Goal: Ask a question

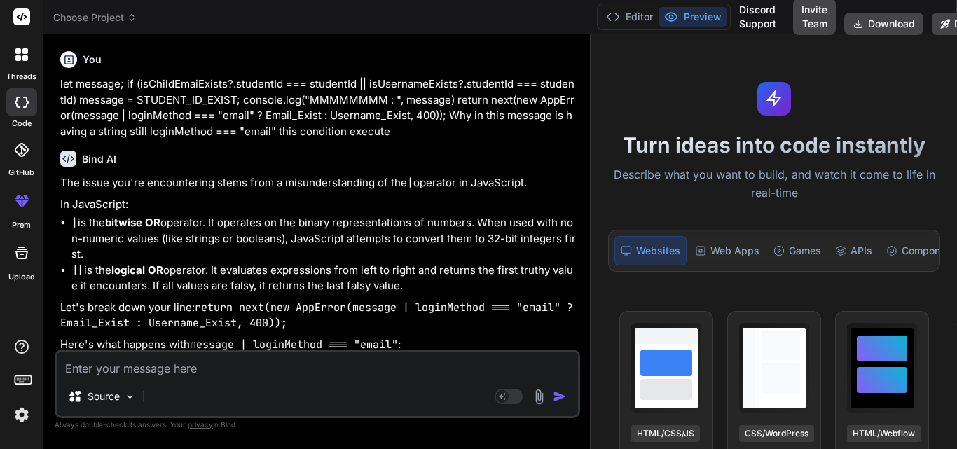
scroll to position [1075, 0]
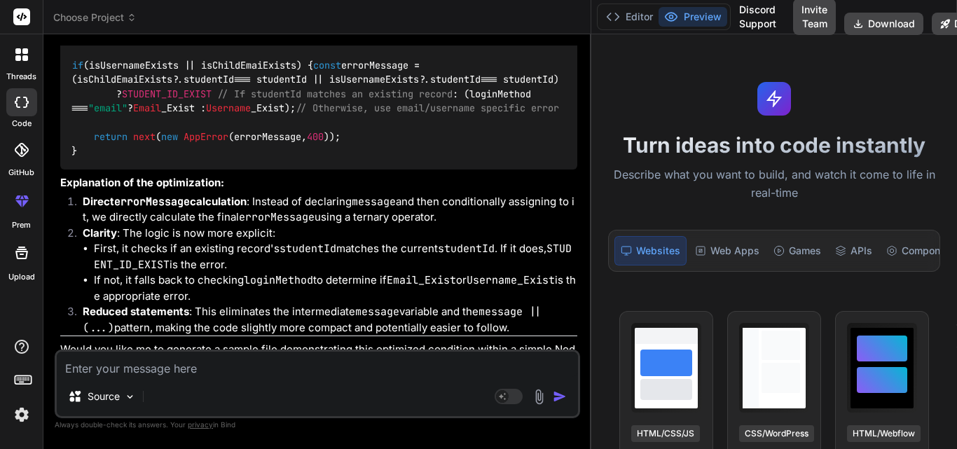
click at [85, 365] on textarea at bounding box center [317, 364] width 521 height 25
paste textarea "# Part Payment Minimum Amount Limit- a) For Temporary disconnected connection, …"
type textarea "# Part Payment Minimum Amount Limit- a) For Temporary disconnected connection, …"
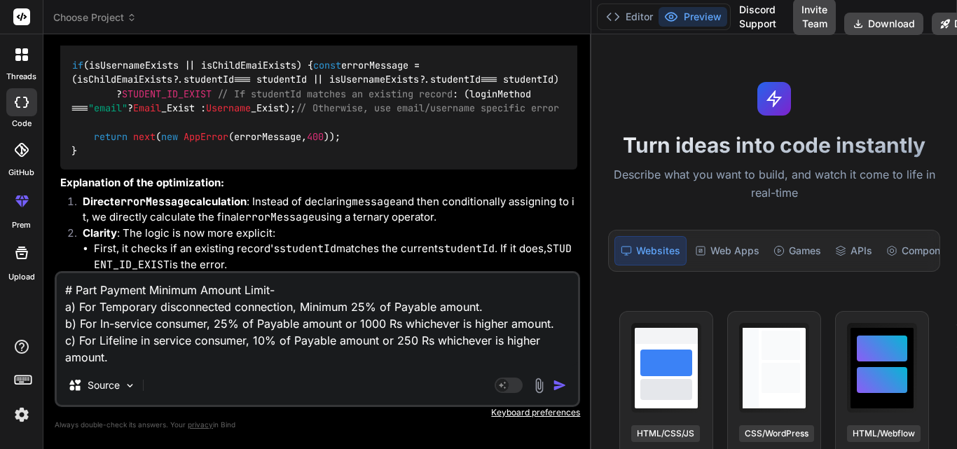
type textarea "x"
type textarea "# Part Payment Minimum Amount Limit- a) For Temporary disconnected connection, …"
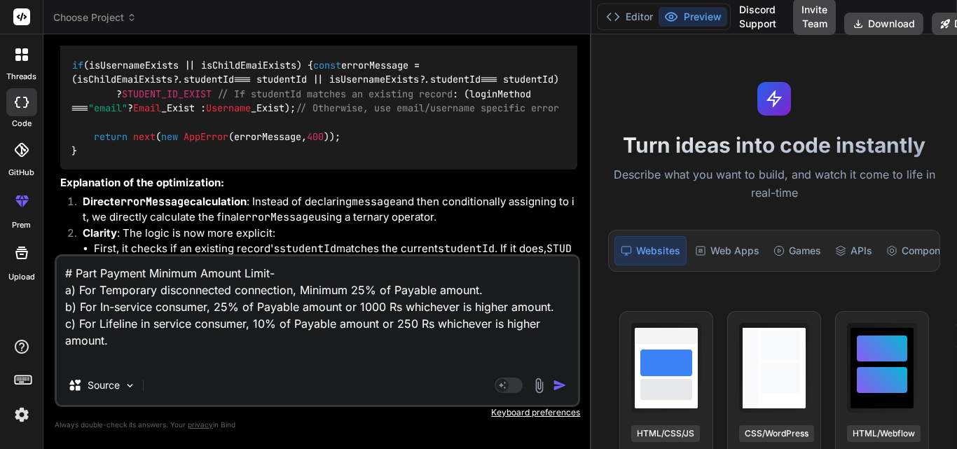
type textarea "x"
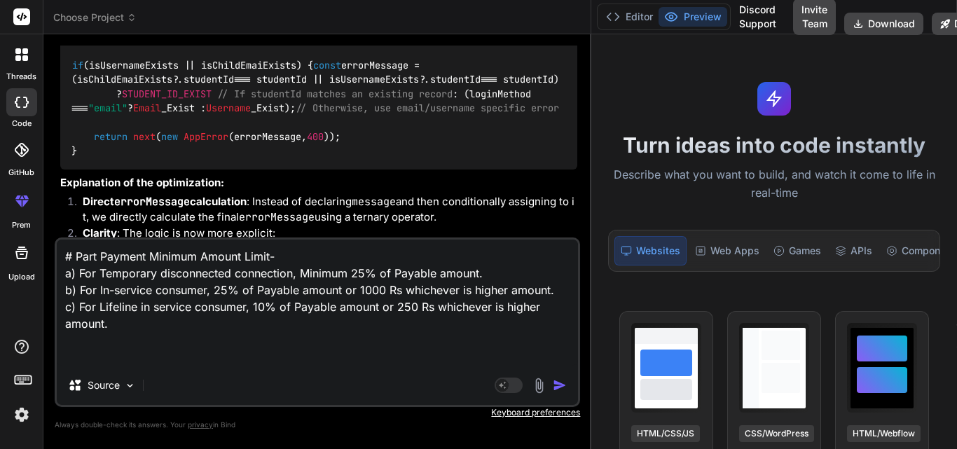
type textarea "# Part Payment Minimum Amount Limit- a) For Temporary disconnected connection, …"
type textarea "x"
type textarea "# Part Payment Minimum Amount Limit- a) For Temporary disconnected connection, …"
type textarea "x"
type textarea "# Part Payment Minimum Amount Limit- a) For Temporary disconnected connection, …"
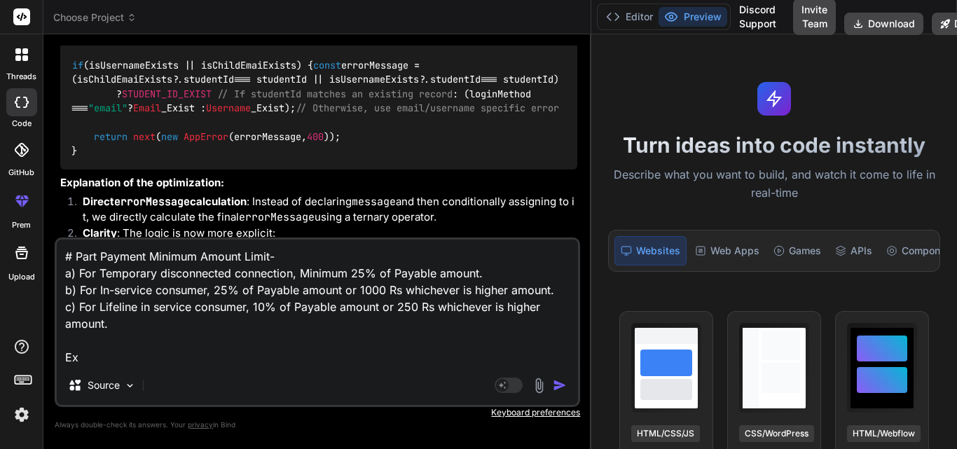
type textarea "x"
type textarea "# Part Payment Minimum Amount Limit- a) For Temporary disconnected connection, …"
type textarea "x"
type textarea "# Part Payment Minimum Amount Limit- a) For Temporary disconnected connection, …"
type textarea "x"
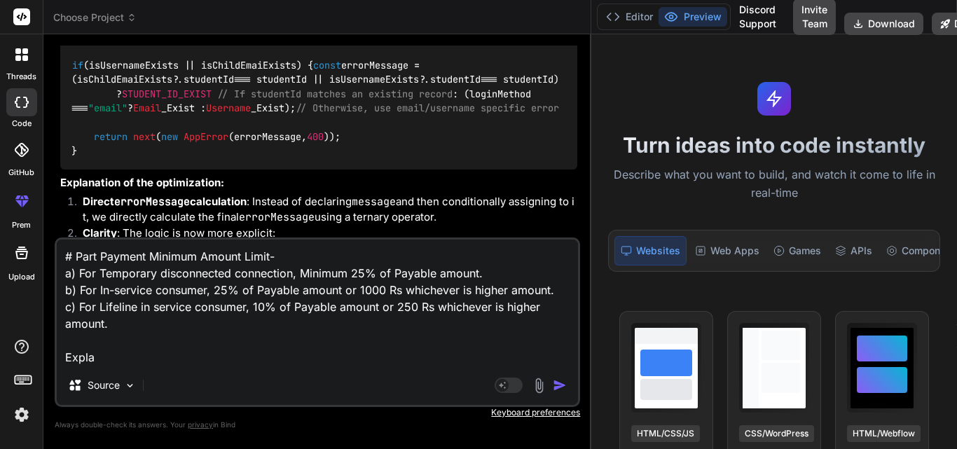
type textarea "# Part Payment Minimum Amount Limit- a) For Temporary disconnected connection, …"
type textarea "x"
type textarea "# Part Payment Minimum Amount Limit- a) For Temporary disconnected connection, …"
type textarea "x"
type textarea "# Part Payment Minimum Amount Limit- a) For Temporary disconnected connection, …"
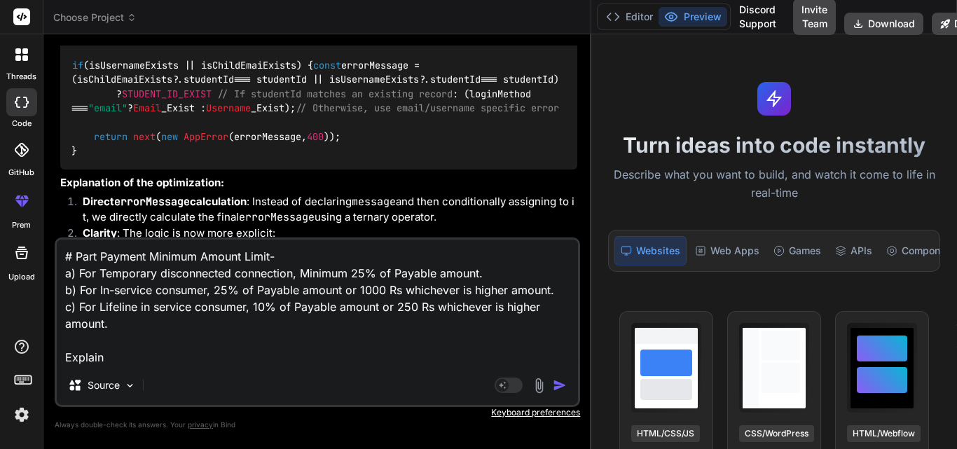
type textarea "x"
type textarea "# Part Payment Minimum Amount Limit- a) For Temporary disconnected connection, …"
type textarea "x"
type textarea "# Part Payment Minimum Amount Limit- a) For Temporary disconnected connection, …"
type textarea "x"
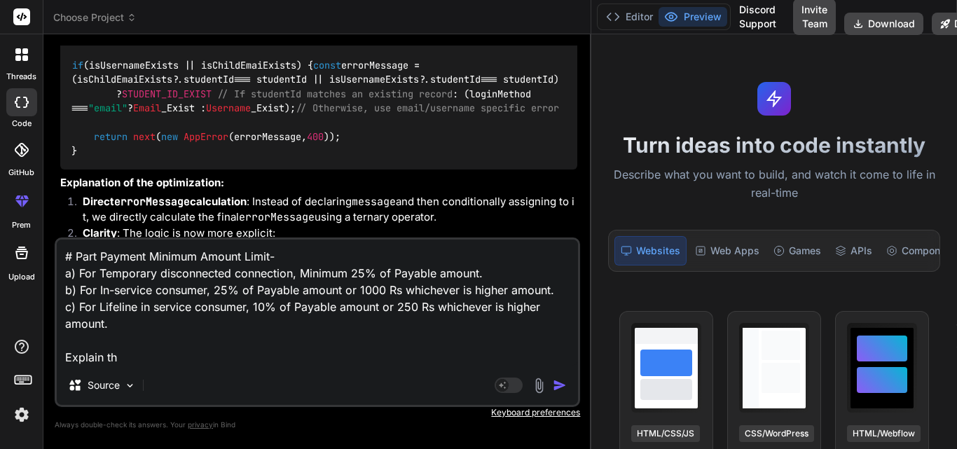
type textarea "# Part Payment Minimum Amount Limit- a) For Temporary disconnected connection, …"
type textarea "x"
type textarea "# Part Payment Minimum Amount Limit- a) For Temporary disconnected connection, …"
type textarea "x"
type textarea "# Part Payment Minimum Amount Limit- a) For Temporary disconnected connection, …"
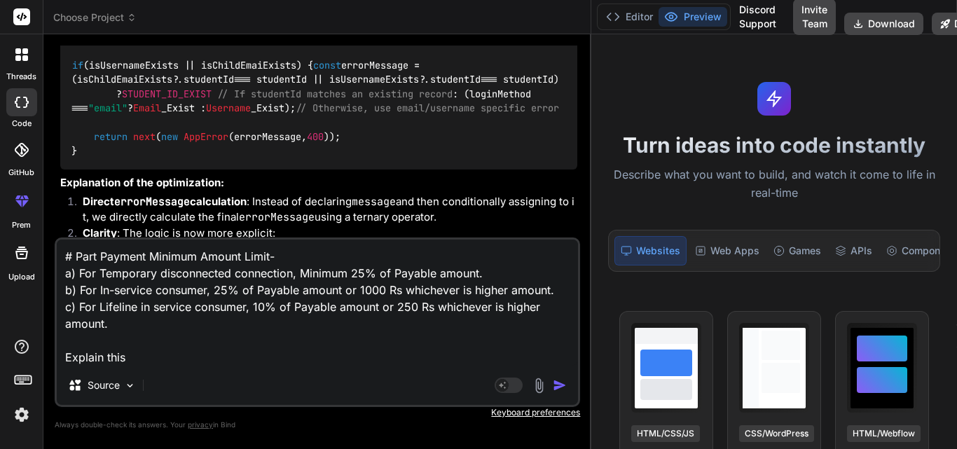
type textarea "x"
type textarea "# Part Payment Minimum Amount Limit- a) For Temporary disconnected connection, …"
type textarea "x"
type textarea "# Part Payment Minimum Amount Limit- a) For Temporary disconnected connection, …"
type textarea "x"
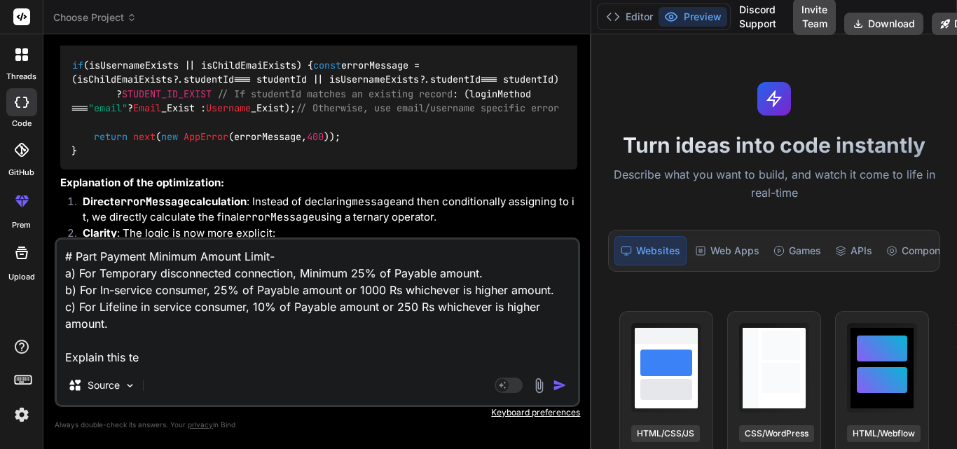
type textarea "# Part Payment Minimum Amount Limit- a) For Temporary disconnected connection, …"
type textarea "x"
type textarea "# Part Payment Minimum Amount Limit- a) For Temporary disconnected connection, …"
type textarea "x"
type textarea "# Part Payment Minimum Amount Limit- a) For Temporary disconnected connection, …"
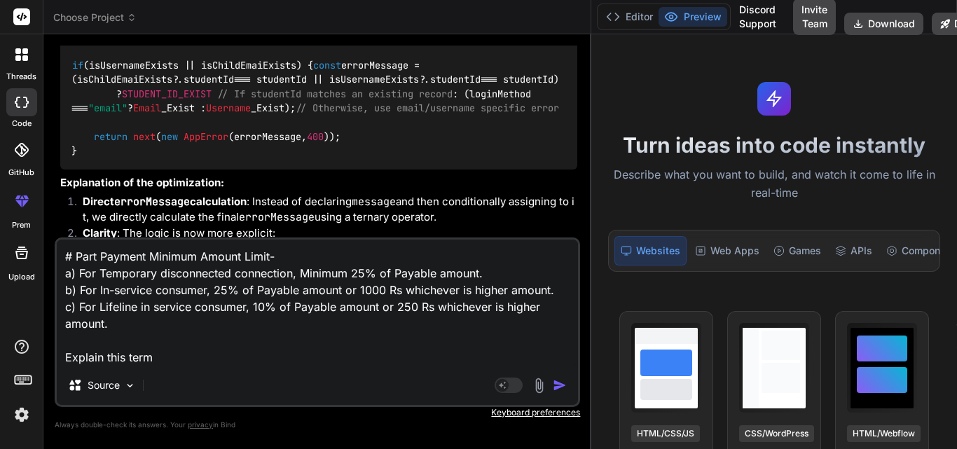
type textarea "x"
type textarea "# Part Payment Minimum Amount Limit- a) For Temporary disconnected connection, …"
type textarea "x"
type textarea "# Part Payment Minimum Amount Limit- a) For Temporary disconnected connection, …"
type textarea "x"
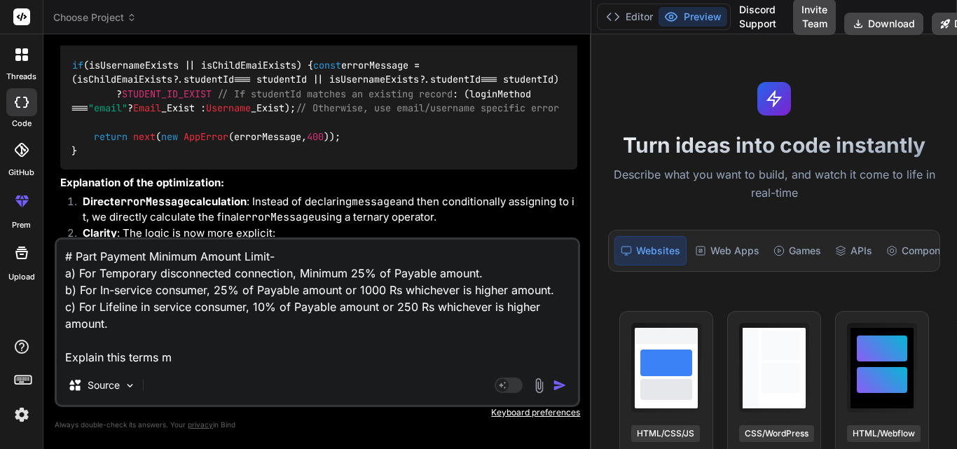
type textarea "# Part Payment Minimum Amount Limit- a) For Temporary disconnected connection, …"
type textarea "x"
type textarea "# Part Payment Minimum Amount Limit- a) For Temporary disconnected connection, …"
type textarea "x"
type textarea "# Part Payment Minimum Amount Limit- a) For Temporary disconnected connection, …"
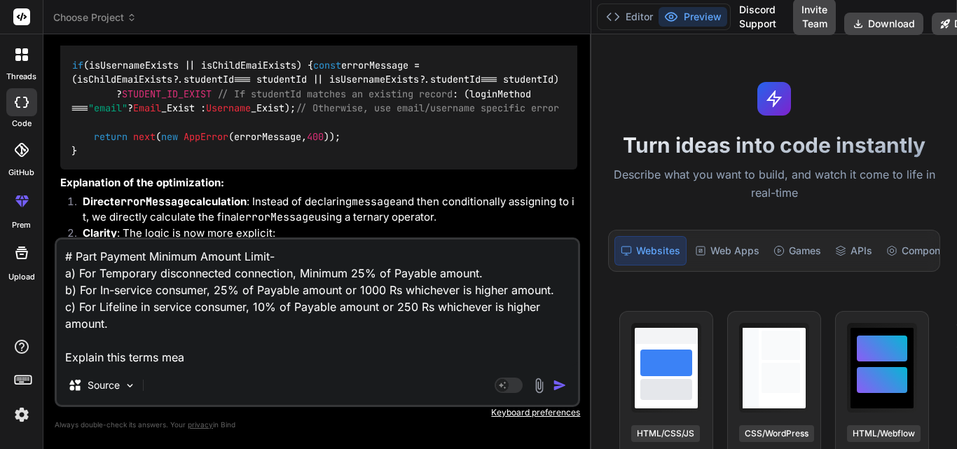
type textarea "x"
type textarea "# Part Payment Minimum Amount Limit- a) For Temporary disconnected connection, …"
type textarea "x"
type textarea "# Part Payment Minimum Amount Limit- a) For Temporary disconnected connection, …"
type textarea "x"
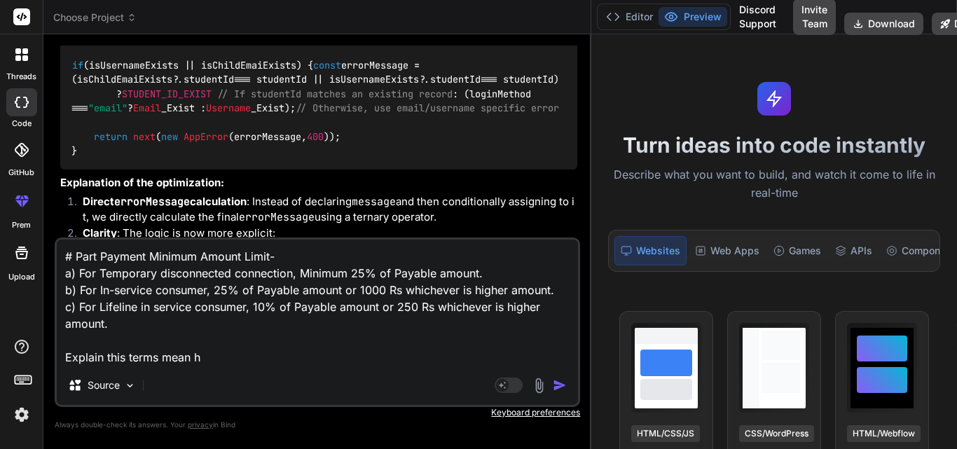
type textarea "# Part Payment Minimum Amount Limit- a) For Temporary disconnected connection, …"
type textarea "x"
type textarea "# Part Payment Minimum Amount Limit- a) For Temporary disconnected connection, …"
type textarea "x"
type textarea "# Part Payment Minimum Amount Limit- a) For Temporary disconnected connection, …"
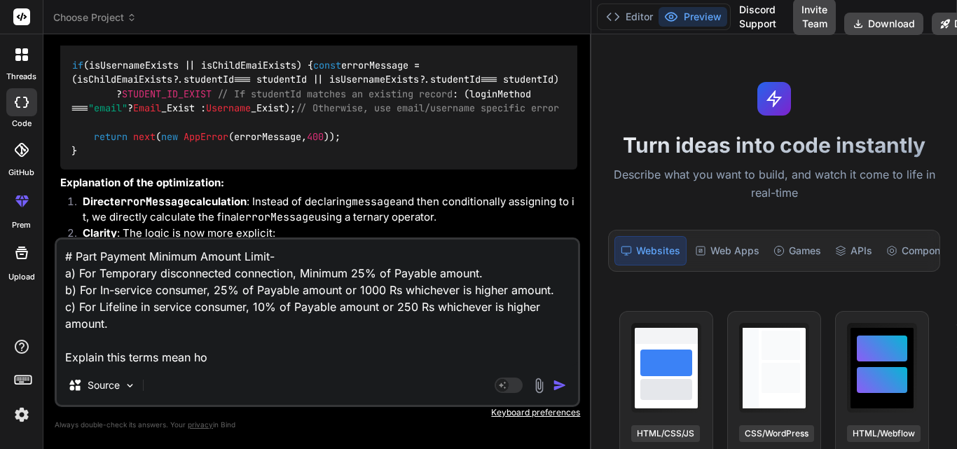
type textarea "x"
type textarea "# Part Payment Minimum Amount Limit- a) For Temporary disconnected connection, …"
type textarea "x"
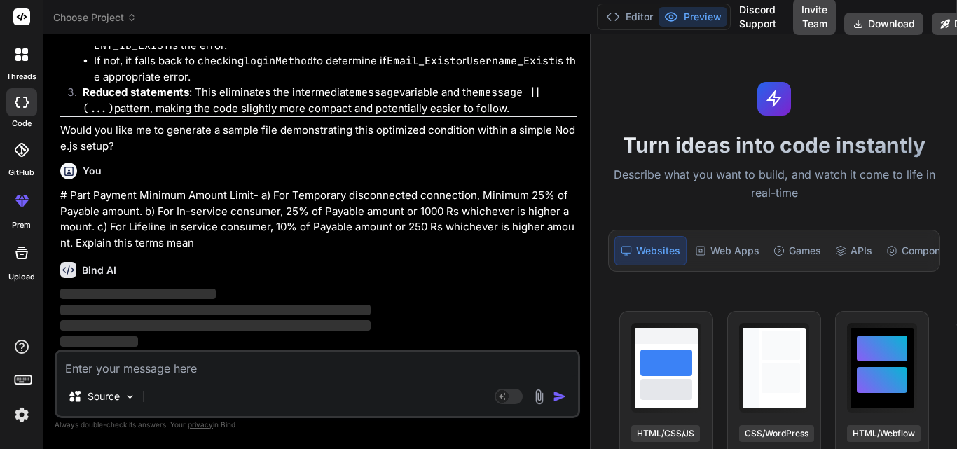
scroll to position [1370, 0]
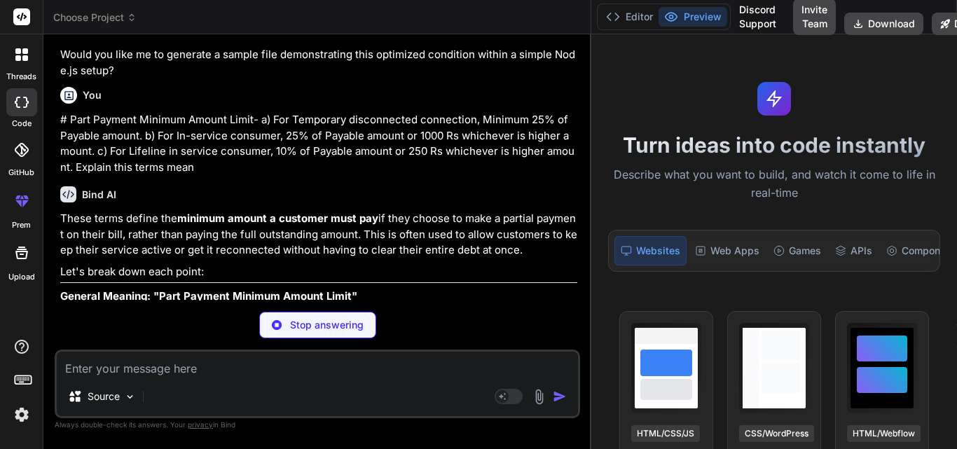
type textarea "x"
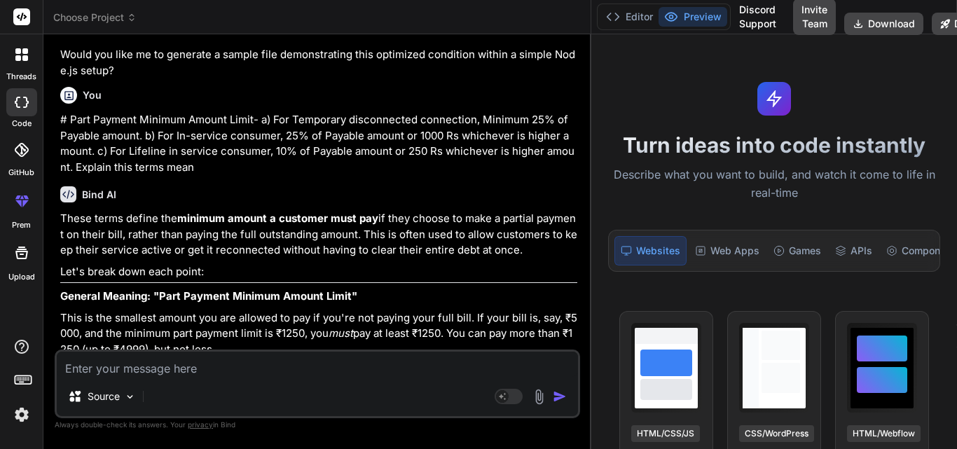
click at [274, 78] on p "Would you like me to generate a sample file demonstrating this optimized condit…" at bounding box center [318, 63] width 517 height 32
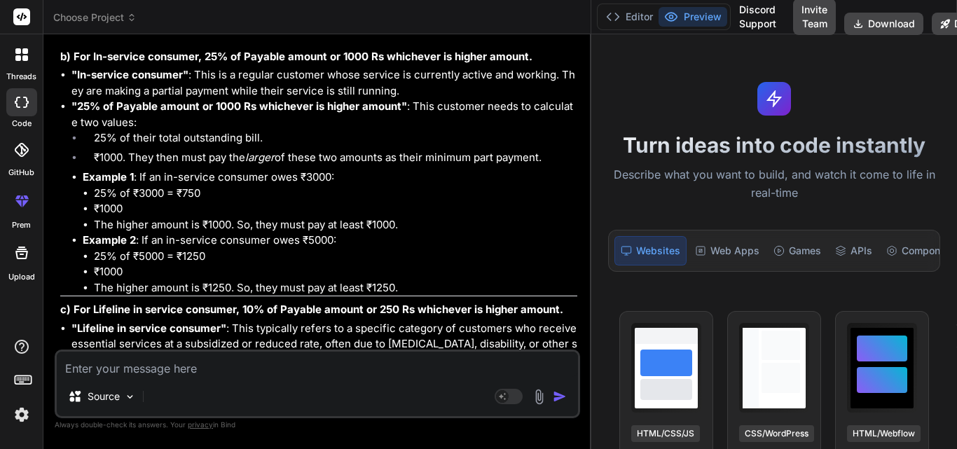
scroll to position [1861, 0]
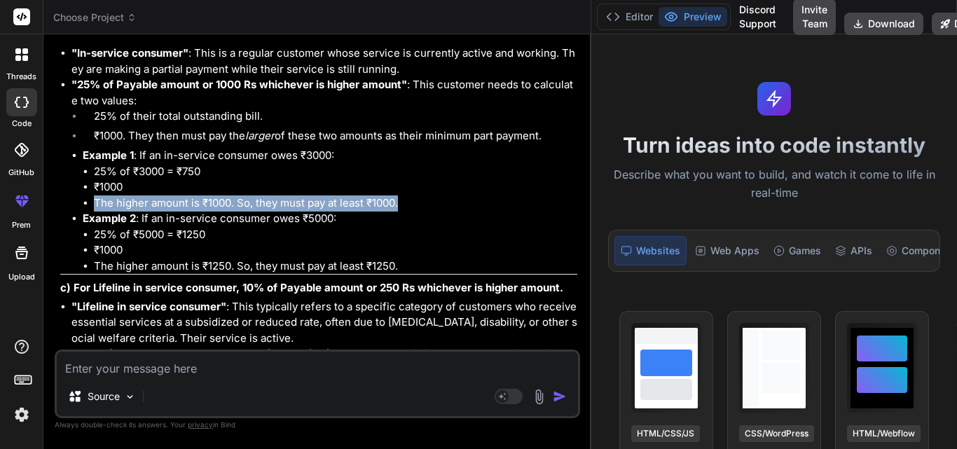
drag, startPoint x: 380, startPoint y: 282, endPoint x: 86, endPoint y: 275, distance: 293.6
click at [94, 212] on li "The higher amount is ₹1000. So, they must pay at least ₹1000." at bounding box center [335, 203] width 483 height 16
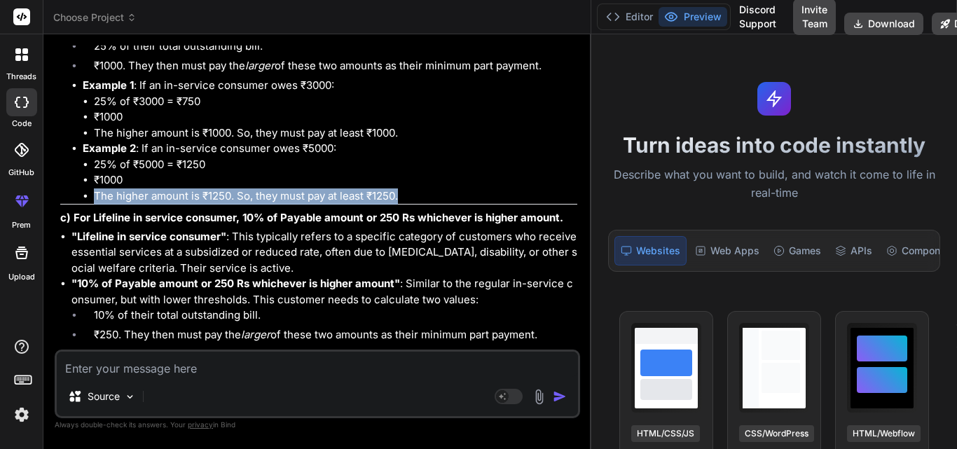
drag, startPoint x: 405, startPoint y: 270, endPoint x: 96, endPoint y: 277, distance: 309.0
click at [96, 205] on li "The higher amount is ₹1250. So, they must pay at least ₹1250." at bounding box center [335, 196] width 483 height 16
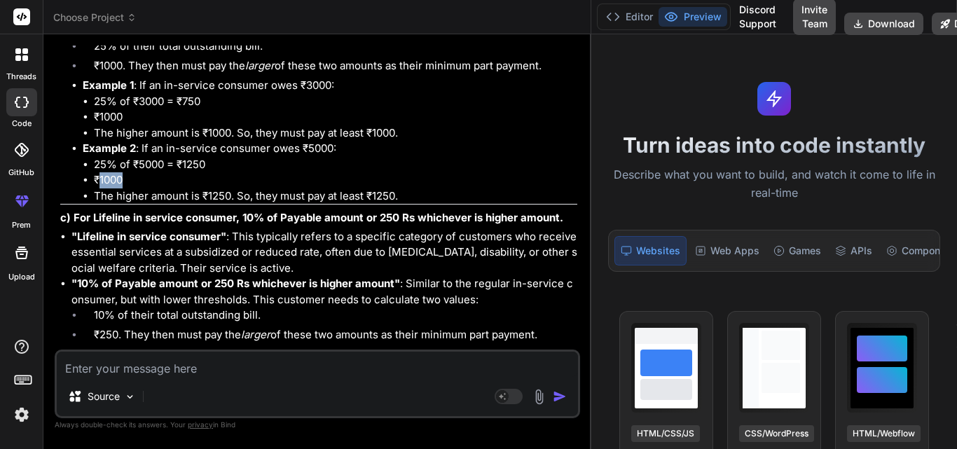
drag, startPoint x: 126, startPoint y: 254, endPoint x: 99, endPoint y: 255, distance: 26.7
click at [99, 188] on li "₹1000" at bounding box center [335, 180] width 483 height 16
click at [170, 188] on li "₹1000" at bounding box center [335, 180] width 483 height 16
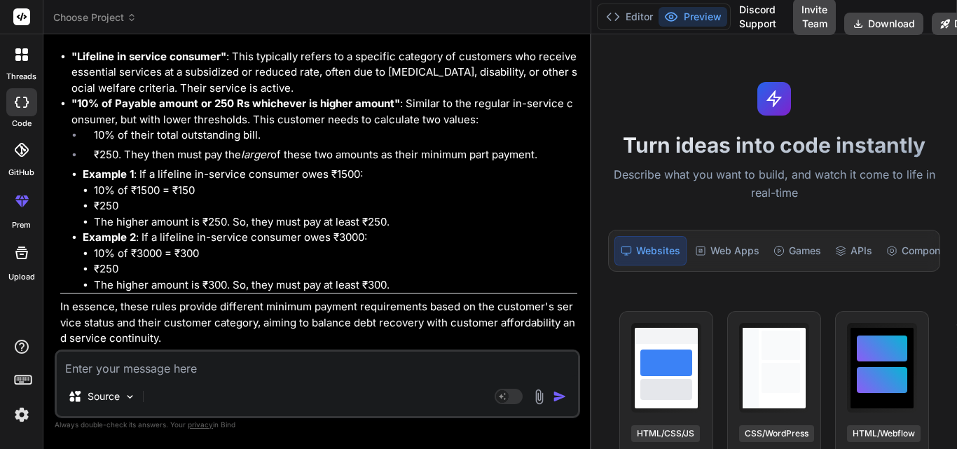
scroll to position [2186, 0]
